Goal: Transaction & Acquisition: Purchase product/service

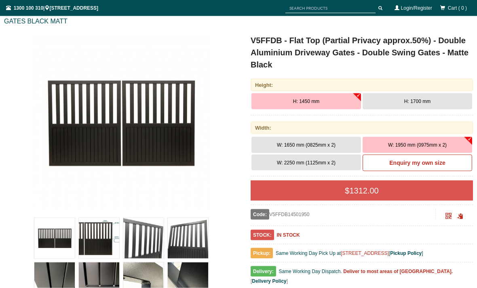
scroll to position [101, 0]
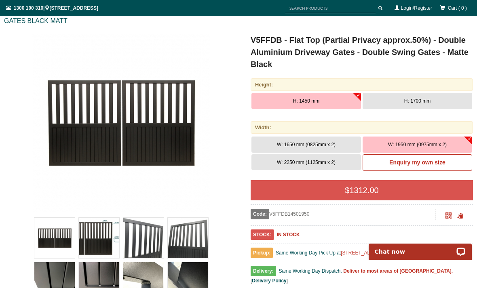
click at [336, 147] on button "W: 1650 mm (0825mm x 2)" at bounding box center [305, 144] width 109 height 16
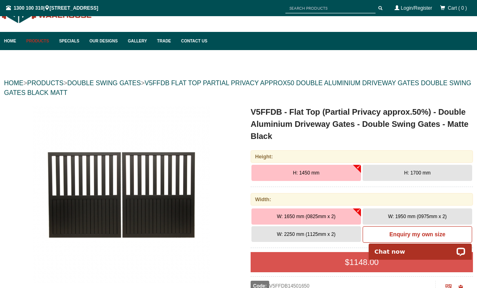
scroll to position [29, 0]
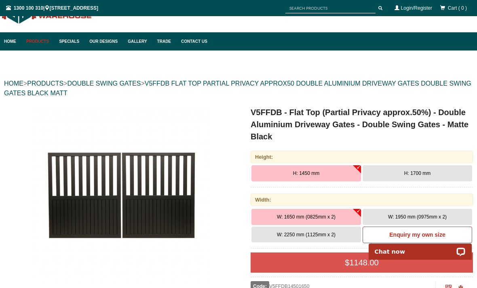
click at [48, 37] on link "Products" at bounding box center [38, 41] width 33 height 18
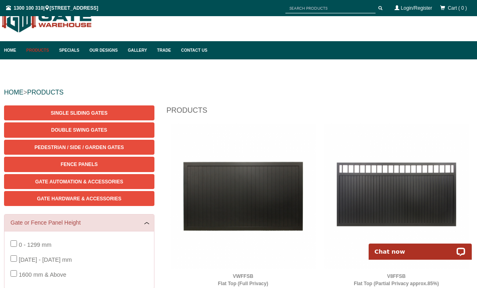
scroll to position [21, 0]
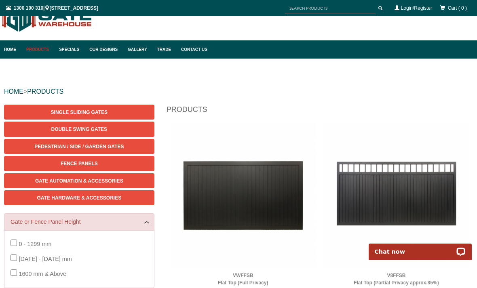
click at [41, 47] on link "Products" at bounding box center [38, 49] width 33 height 18
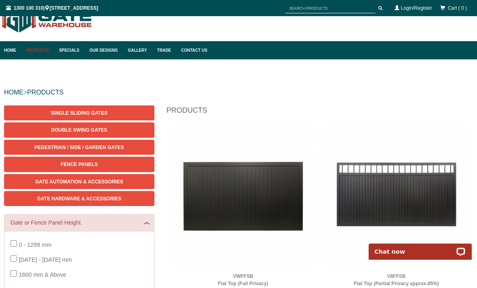
click at [42, 48] on link "Products" at bounding box center [38, 50] width 33 height 18
click at [41, 46] on link "Products" at bounding box center [38, 50] width 33 height 18
click at [102, 149] on span "Pedestrian / Side / Garden Gates" at bounding box center [78, 148] width 89 height 6
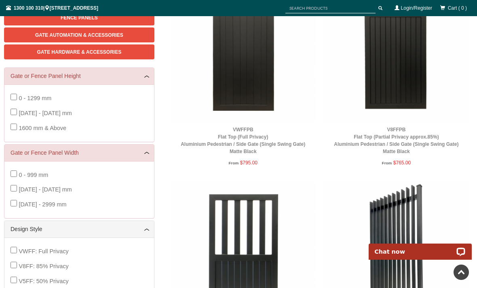
scroll to position [166, 0]
click at [24, 202] on span "[DATE] - 2999 mm" at bounding box center [43, 205] width 48 height 6
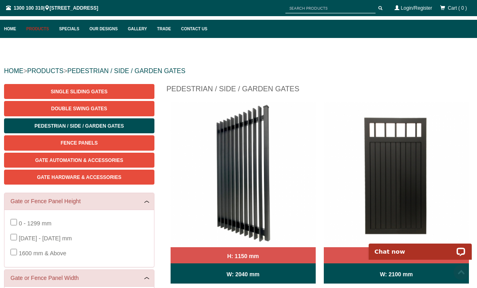
scroll to position [0, 0]
